Goal: Task Accomplishment & Management: Complete application form

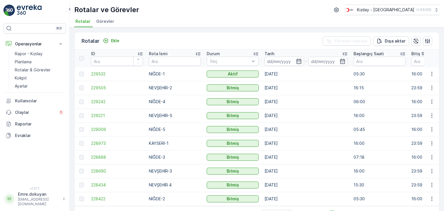
click at [153, 171] on p "NEVŞEHİR-3" at bounding box center [175, 171] width 52 height 6
click at [113, 38] on p "Ekle" at bounding box center [115, 41] width 8 height 6
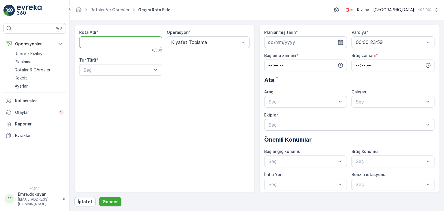
click at [110, 44] on Adı "Rota Adı" at bounding box center [120, 42] width 83 height 12
type Adı "NEVŞEHİR 4"
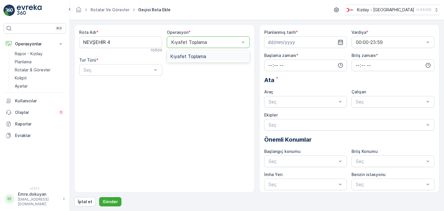
drag, startPoint x: 197, startPoint y: 56, endPoint x: 187, endPoint y: 59, distance: 10.6
click at [196, 57] on span "Kıyafet Toplama" at bounding box center [188, 56] width 36 height 5
drag, startPoint x: 128, startPoint y: 67, endPoint x: 122, endPoint y: 78, distance: 11.8
drag, startPoint x: 115, startPoint y: 83, endPoint x: 150, endPoint y: 79, distance: 35.2
click at [115, 83] on div "Statik" at bounding box center [121, 84] width 76 height 5
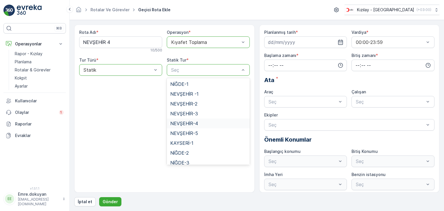
click at [185, 124] on span "NEVŞEHİR-4" at bounding box center [184, 123] width 28 height 5
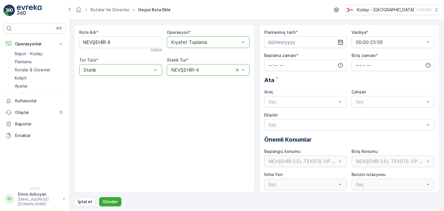
click at [341, 42] on icon "button" at bounding box center [341, 42] width 6 height 6
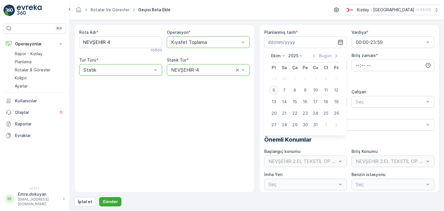
click at [274, 91] on div "6" at bounding box center [274, 90] width 9 height 9
type input "[DATE]"
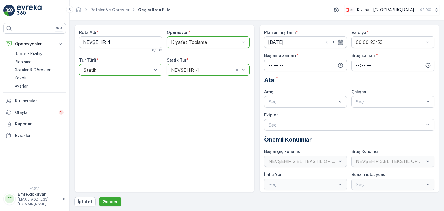
click at [270, 64] on input "time" at bounding box center [305, 66] width 83 height 12
click at [271, 119] on span "16" at bounding box center [270, 119] width 5 height 6
type input "16:00"
click at [283, 76] on span "00" at bounding box center [282, 76] width 5 height 6
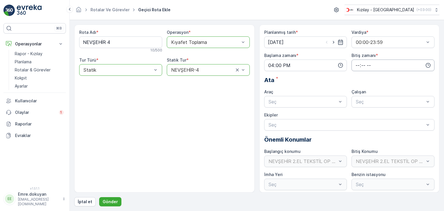
click at [354, 64] on input "time" at bounding box center [393, 66] width 83 height 12
click at [357, 122] on span "23" at bounding box center [357, 124] width 5 height 6
click at [371, 123] on span "59" at bounding box center [369, 124] width 5 height 6
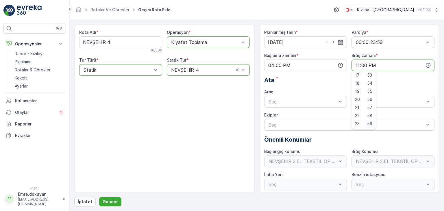
type input "23:59"
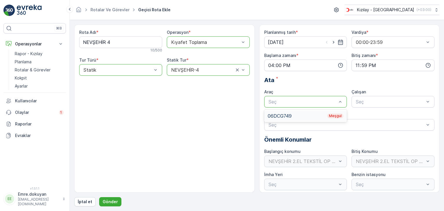
click at [300, 112] on div "06DCG749 Meşgul" at bounding box center [305, 116] width 83 height 10
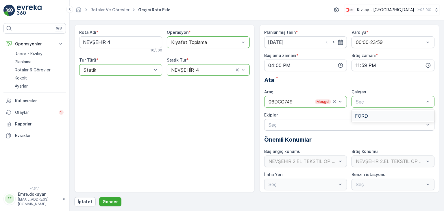
click at [372, 118] on div "FORD" at bounding box center [393, 115] width 76 height 5
click at [110, 200] on p "Gönder" at bounding box center [110, 202] width 15 height 6
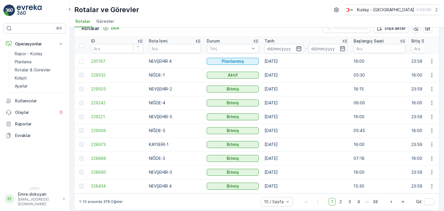
scroll to position [19, 0]
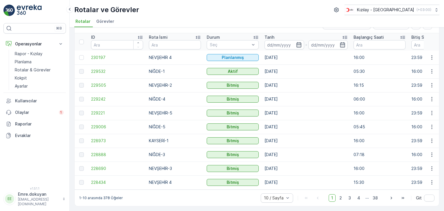
click at [310, 143] on td "[DATE]" at bounding box center [306, 141] width 89 height 14
click at [339, 198] on span "2" at bounding box center [341, 198] width 8 height 8
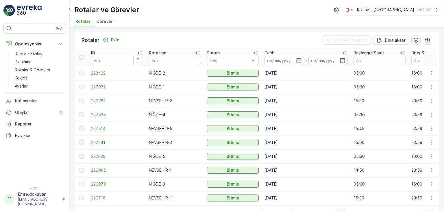
scroll to position [19, 0]
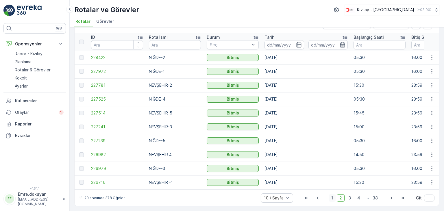
click at [332, 200] on span "1" at bounding box center [332, 198] width 7 height 8
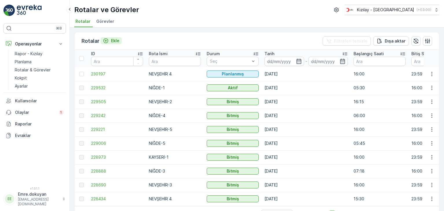
click at [118, 38] on p "Ekle" at bounding box center [115, 41] width 8 height 6
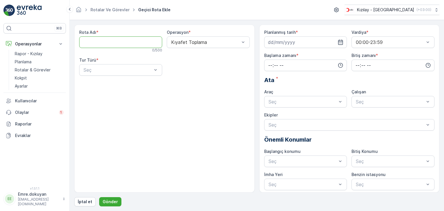
click at [117, 39] on Adı "Rota Adı" at bounding box center [120, 42] width 83 height 12
click at [91, 41] on Adı "Rota Adı" at bounding box center [120, 42] width 83 height 12
type Adı "NİĞDE-2"
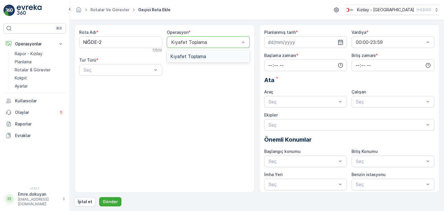
click at [204, 54] on span "Kıyafet Toplama" at bounding box center [188, 56] width 36 height 5
click at [117, 82] on div "Statik" at bounding box center [121, 84] width 76 height 5
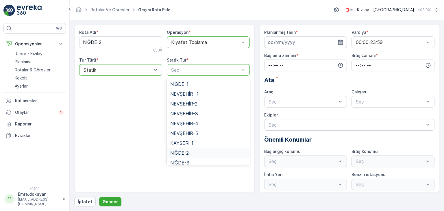
click at [180, 152] on span "NİĞDE-2" at bounding box center [179, 152] width 19 height 5
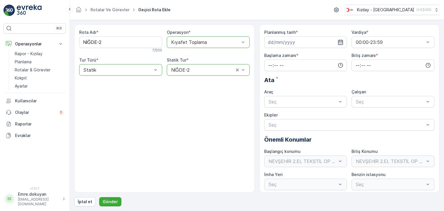
click at [341, 42] on icon "button" at bounding box center [340, 42] width 5 height 5
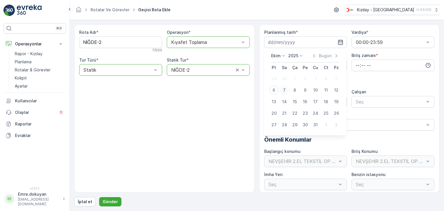
click at [283, 91] on div "7" at bounding box center [284, 90] width 9 height 9
type input "[DATE]"
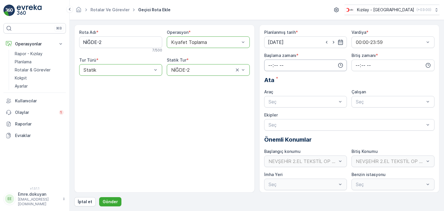
click at [268, 63] on input "time" at bounding box center [305, 66] width 83 height 12
click at [271, 123] on span "06" at bounding box center [270, 124] width 5 height 6
type input "06:00"
click at [285, 75] on span "00" at bounding box center [282, 76] width 5 height 6
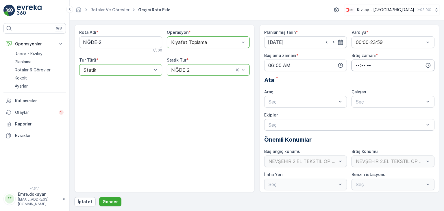
click at [356, 64] on input "time" at bounding box center [393, 66] width 83 height 12
click at [358, 101] on span "14" at bounding box center [357, 103] width 5 height 6
click at [371, 74] on span "00" at bounding box center [369, 76] width 5 height 6
click at [357, 65] on input "14:00" at bounding box center [393, 66] width 83 height 12
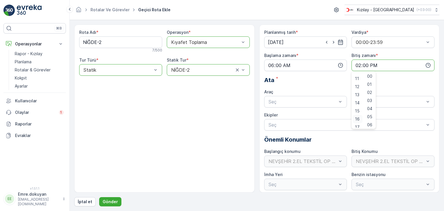
click at [357, 118] on span "16" at bounding box center [357, 119] width 5 height 6
type input "16:00"
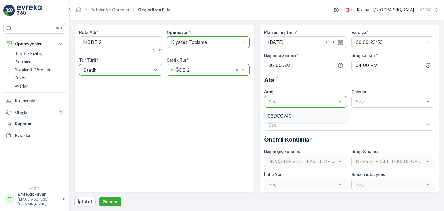
drag, startPoint x: 292, startPoint y: 113, endPoint x: 310, endPoint y: 111, distance: 17.8
click at [292, 114] on div "06DCG749" at bounding box center [306, 115] width 76 height 5
click at [366, 115] on span "FORD" at bounding box center [361, 115] width 13 height 5
click at [112, 200] on p "Gönder" at bounding box center [110, 202] width 15 height 6
